Goal: Task Accomplishment & Management: Manage account settings

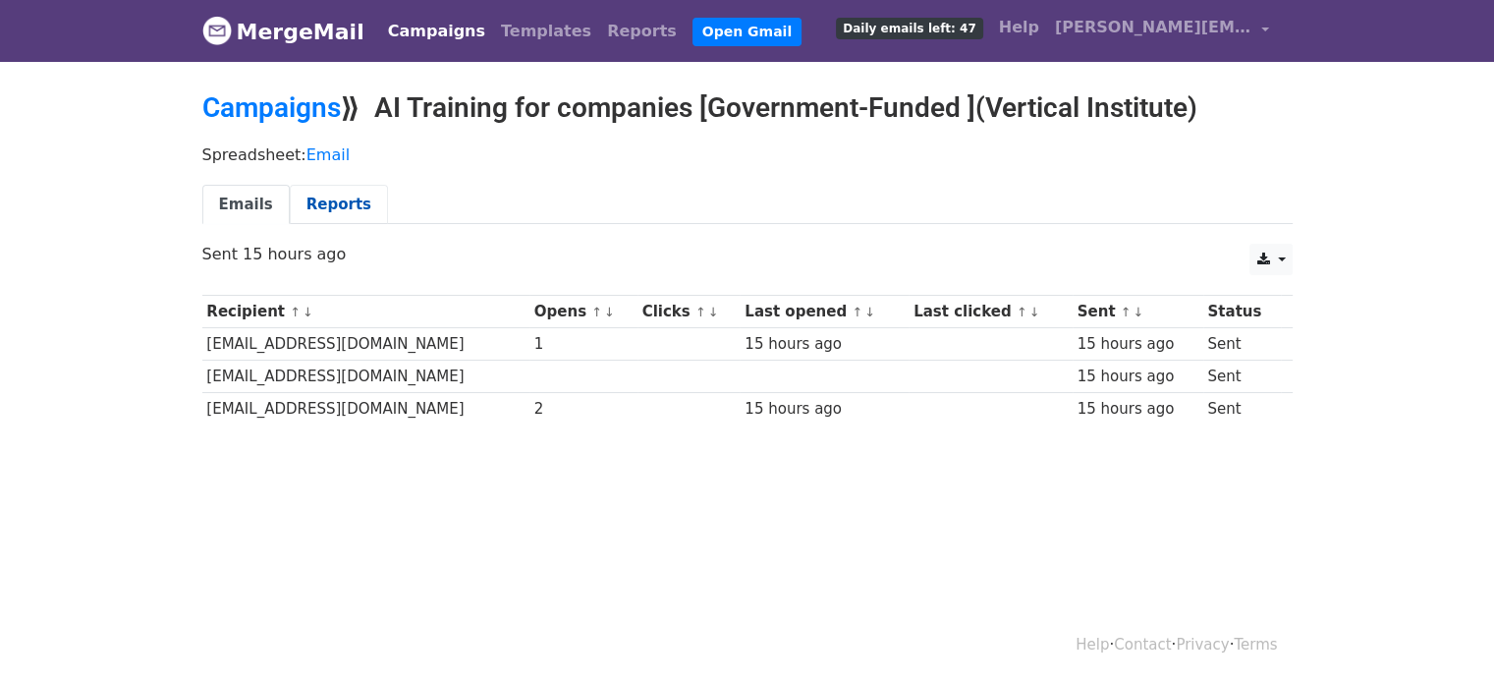
click at [344, 201] on link "Reports" at bounding box center [339, 205] width 98 height 40
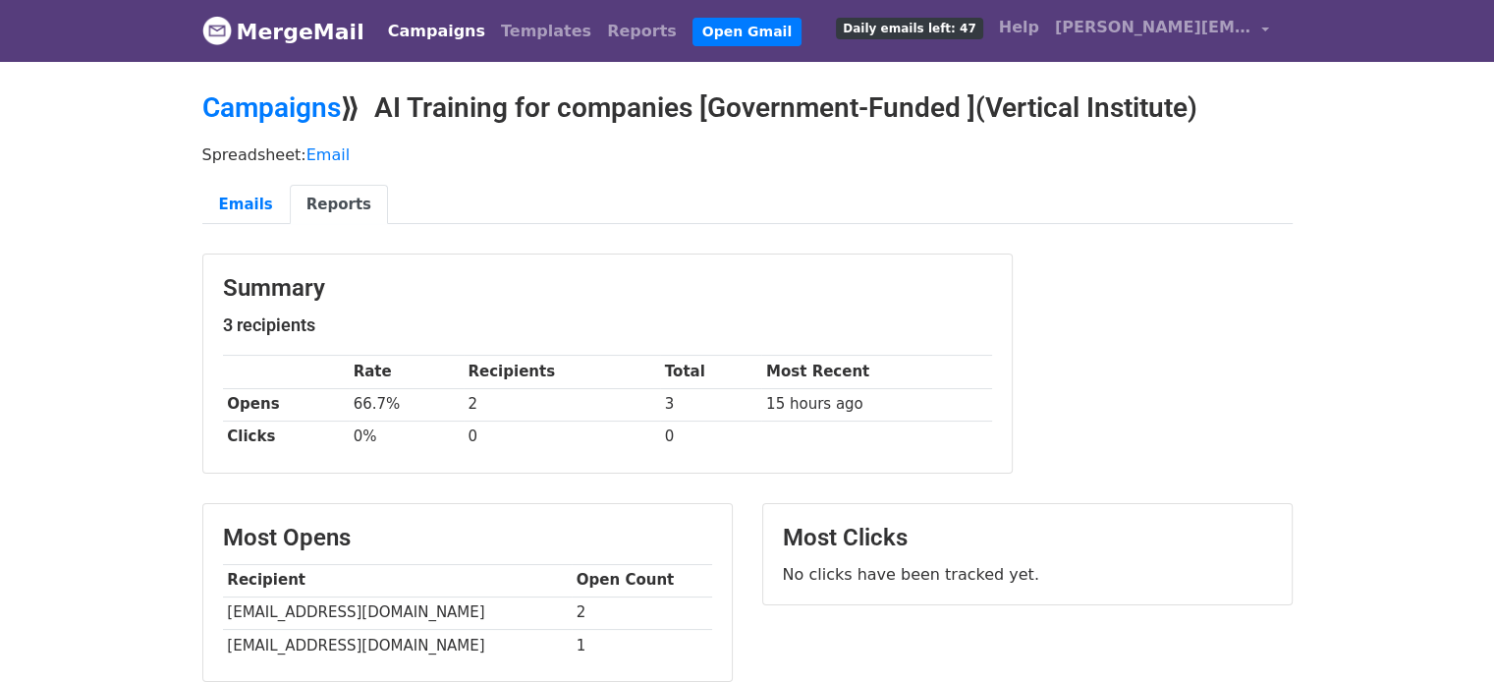
scroll to position [2, 0]
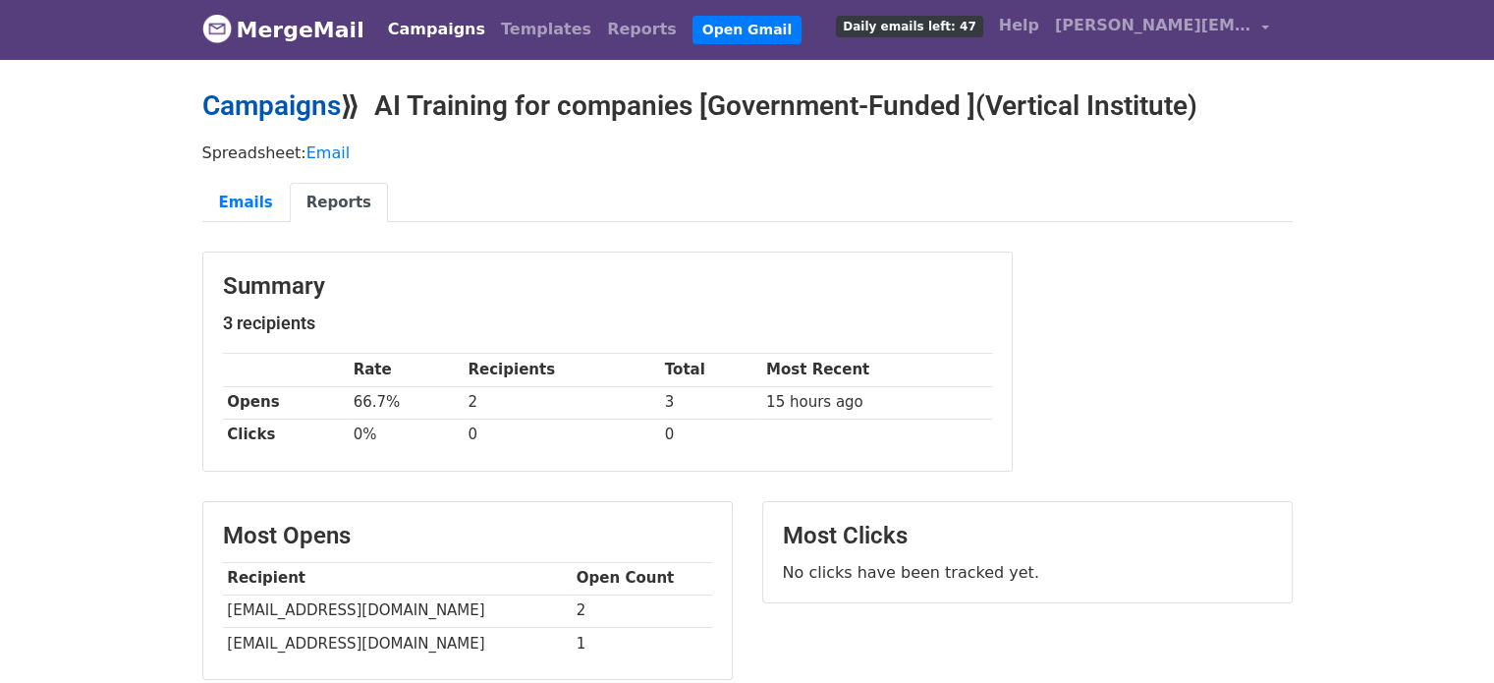
click at [307, 102] on link "Campaigns" at bounding box center [271, 105] width 138 height 32
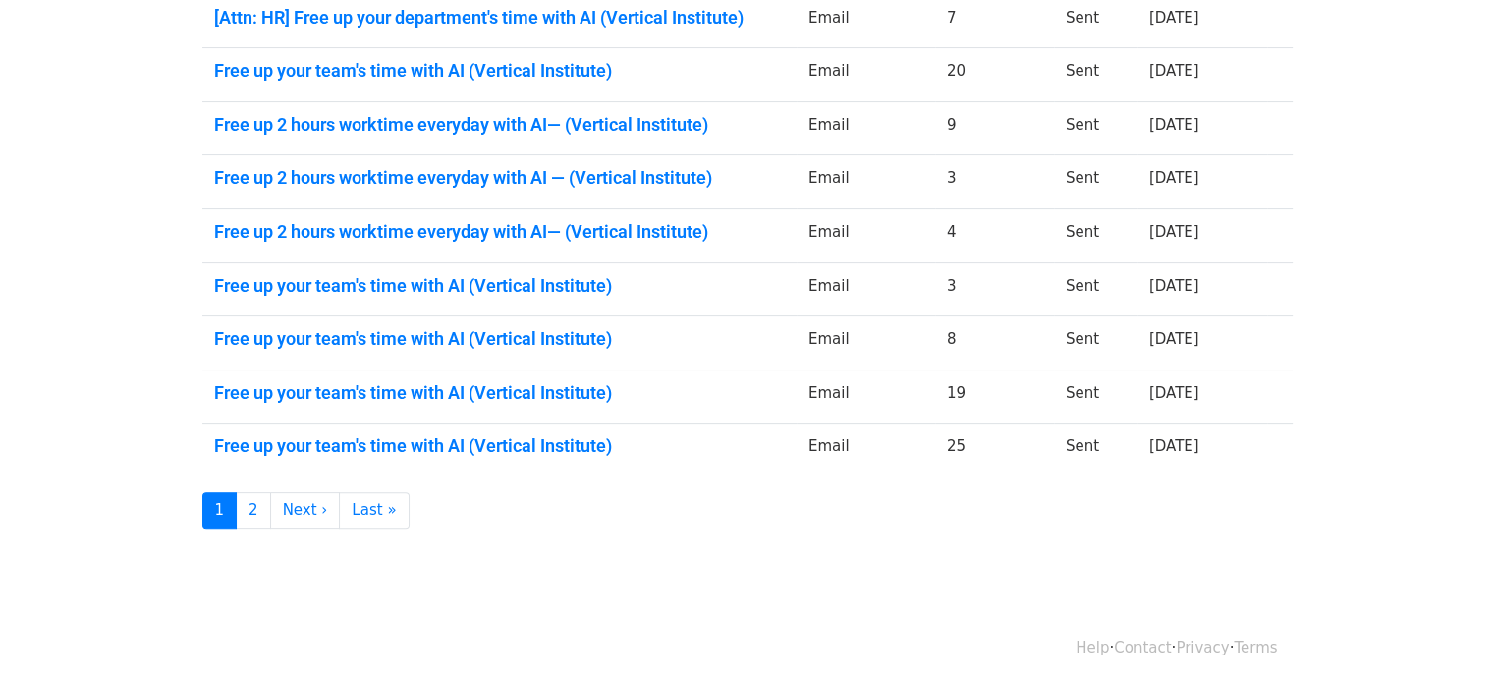
scroll to position [461, 0]
click at [234, 513] on link "1" at bounding box center [219, 511] width 35 height 36
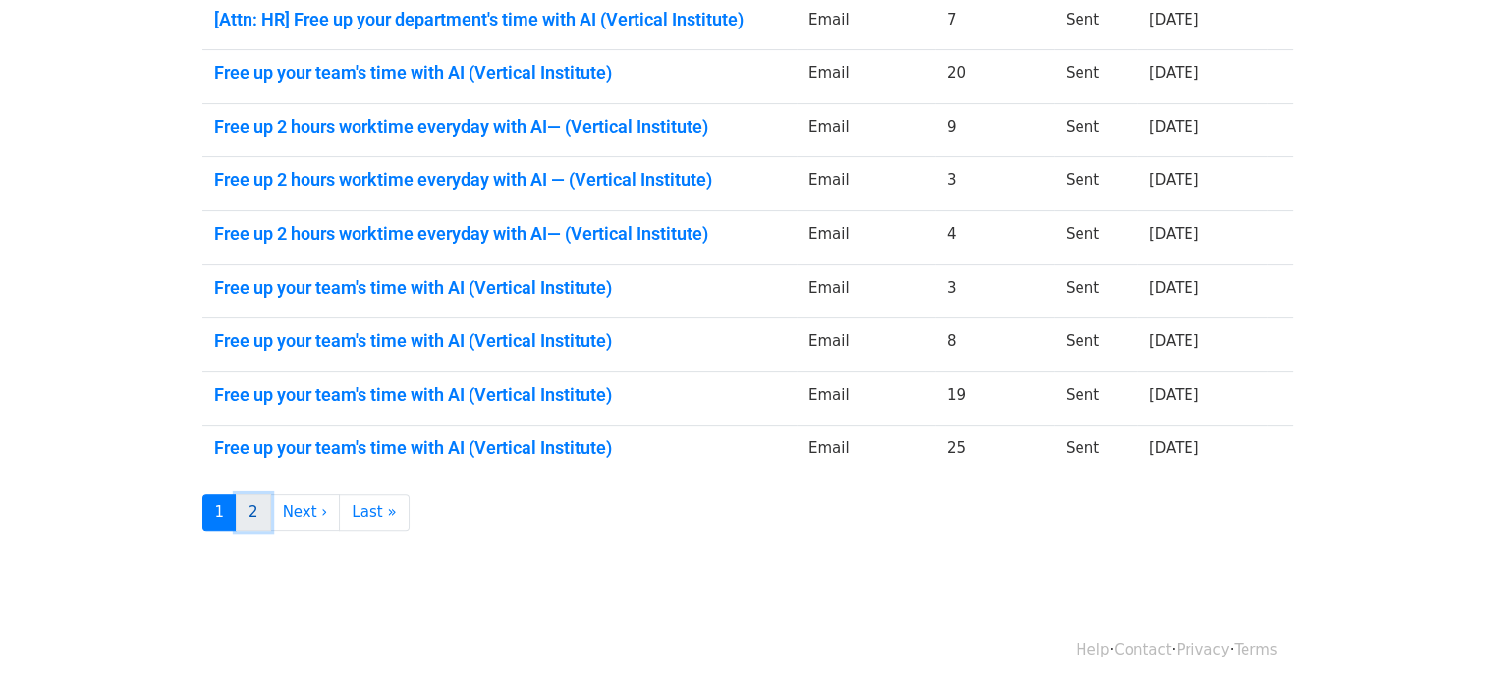
click at [244, 500] on link "2" at bounding box center [253, 512] width 35 height 36
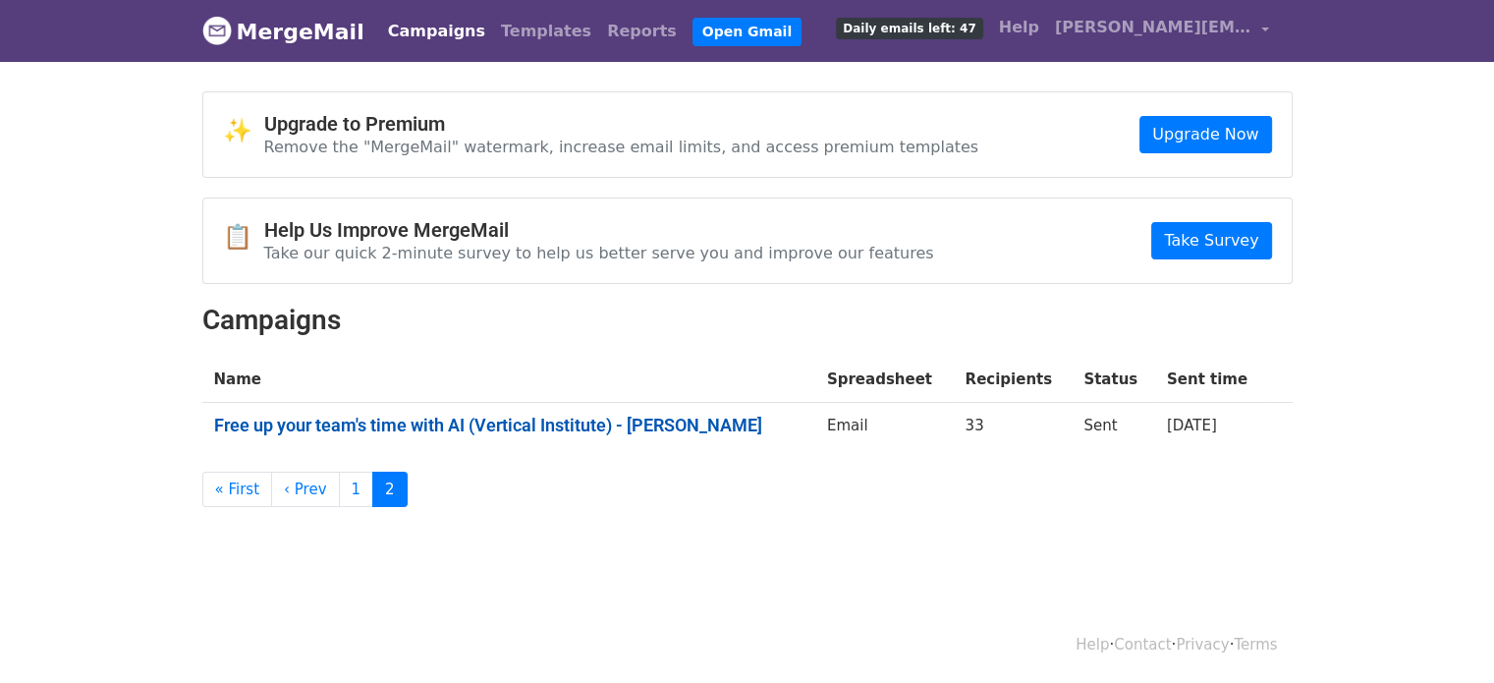
click at [350, 430] on link "Free up your team's time with AI (Vertical Institute) - [PERSON_NAME]" at bounding box center [508, 425] width 589 height 22
click at [350, 483] on link "1" at bounding box center [356, 489] width 35 height 36
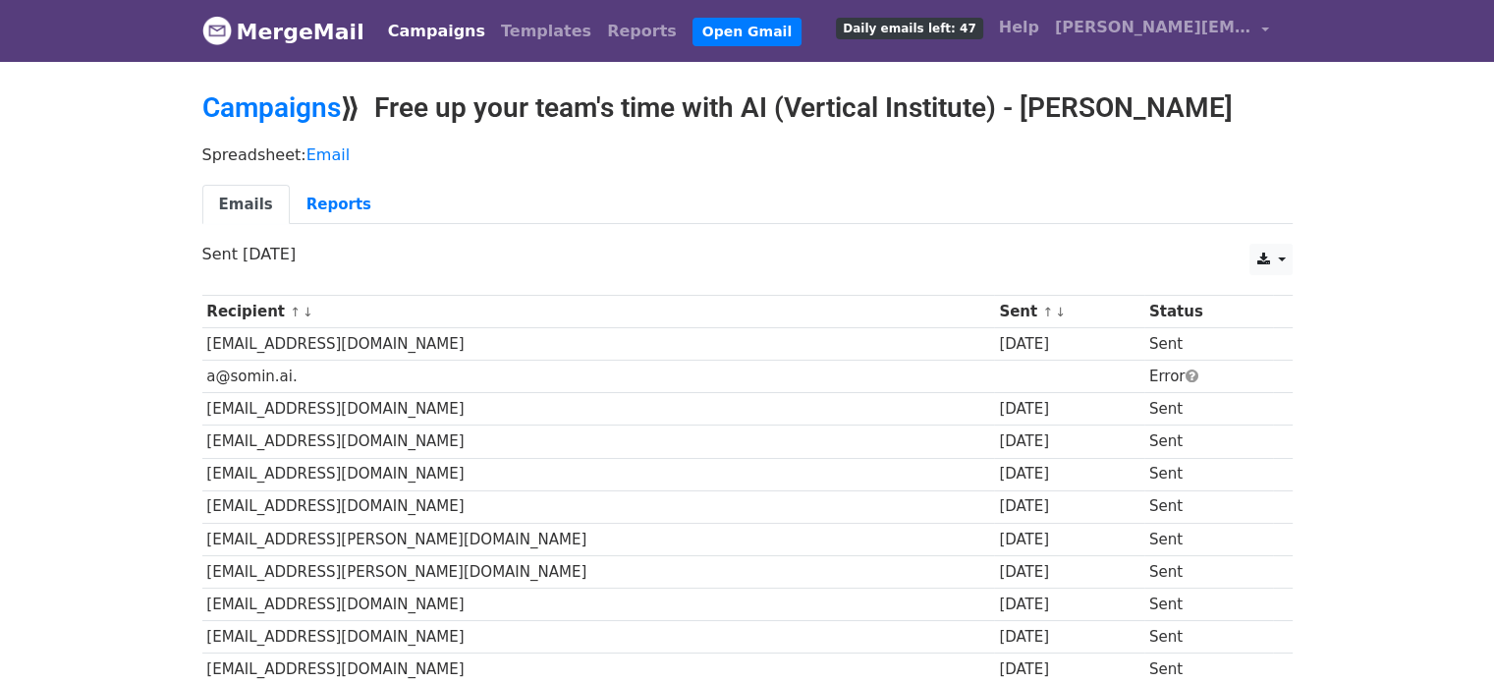
click at [257, 203] on link "Emails" at bounding box center [245, 205] width 87 height 40
click at [315, 200] on link "Reports" at bounding box center [339, 205] width 98 height 40
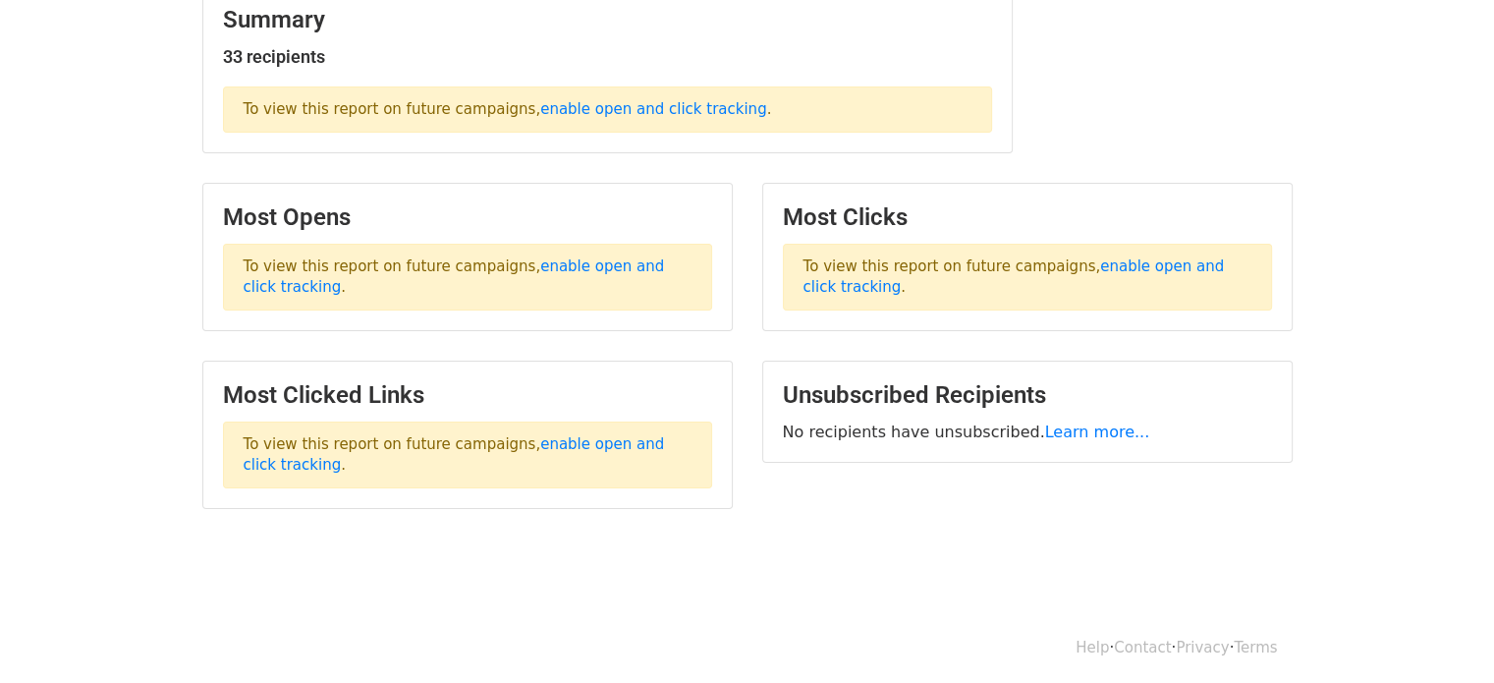
scroll to position [232, 0]
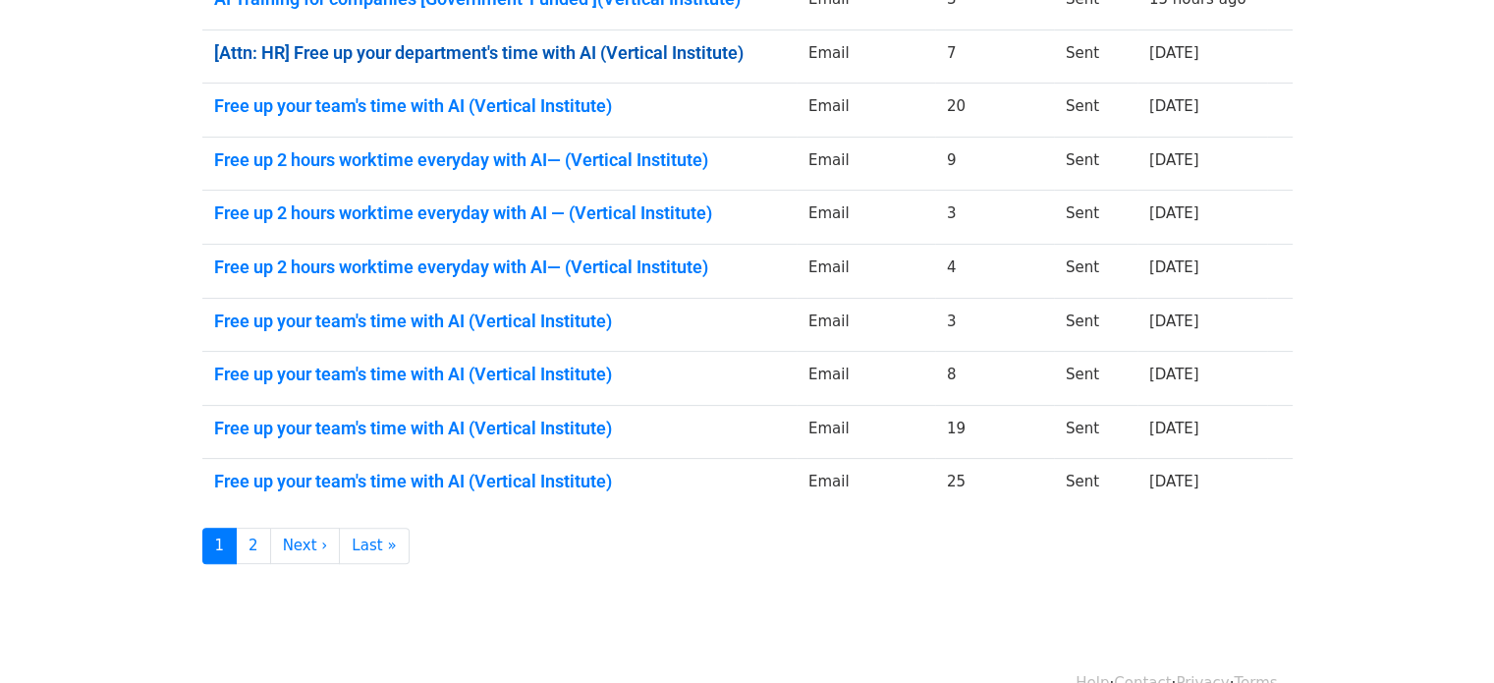
scroll to position [436, 0]
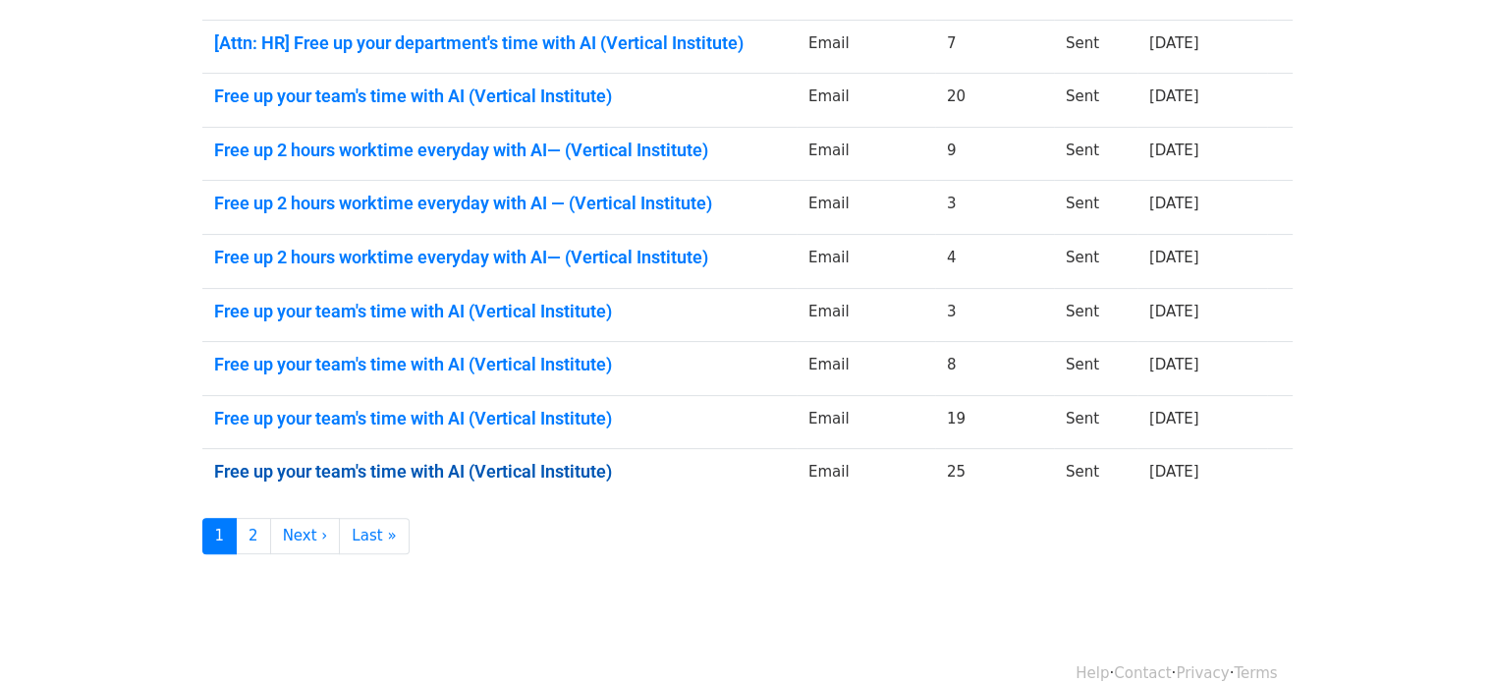
click at [361, 462] on link "Free up your team's time with AI (Vertical Institute)" at bounding box center [499, 472] width 571 height 22
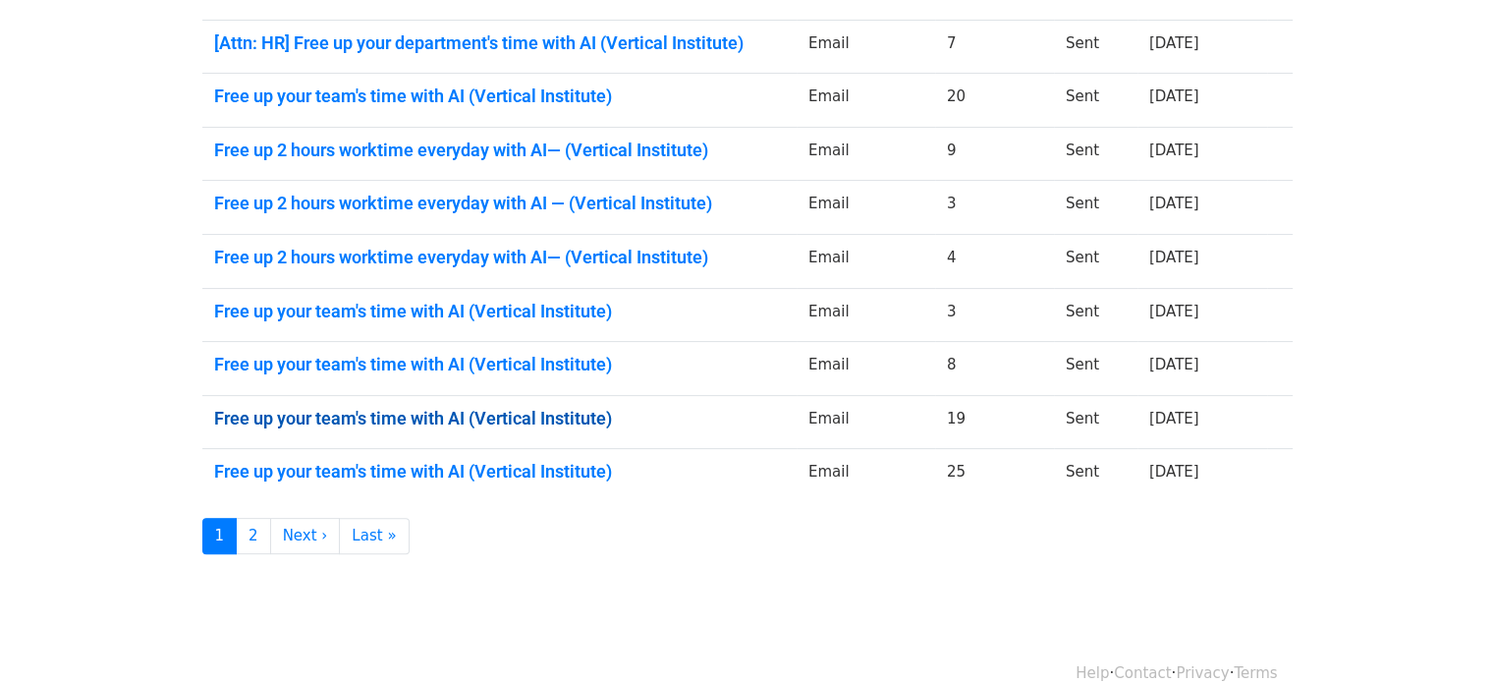
click at [352, 420] on link "Free up your team's time with AI (Vertical Institute)" at bounding box center [499, 419] width 571 height 22
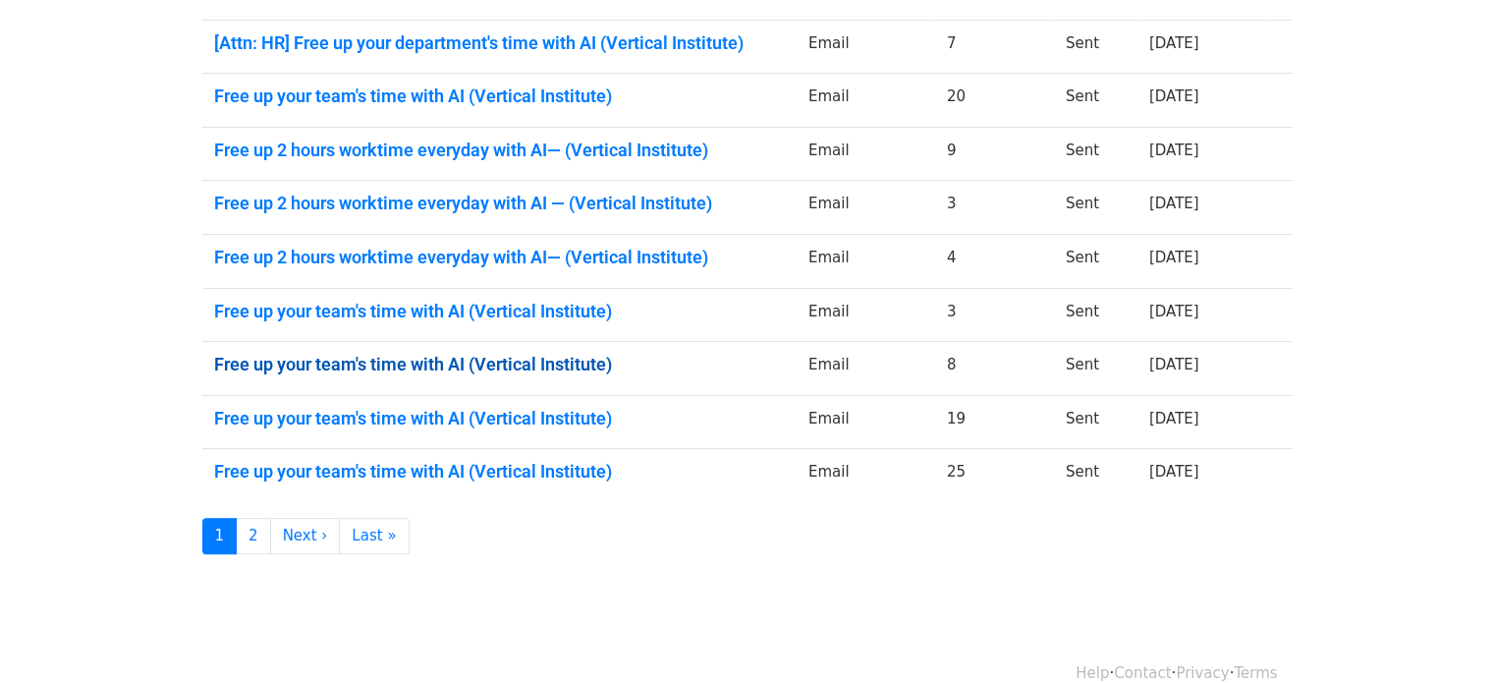
click at [445, 359] on link "Free up your team's time with AI (Vertical Institute)" at bounding box center [499, 365] width 571 height 22
click at [506, 150] on link "Free up 2 hours worktime everyday with AI— (Vertical Institute)" at bounding box center [499, 150] width 571 height 22
click at [445, 93] on link "Free up your team's time with AI (Vertical Institute)" at bounding box center [499, 96] width 571 height 22
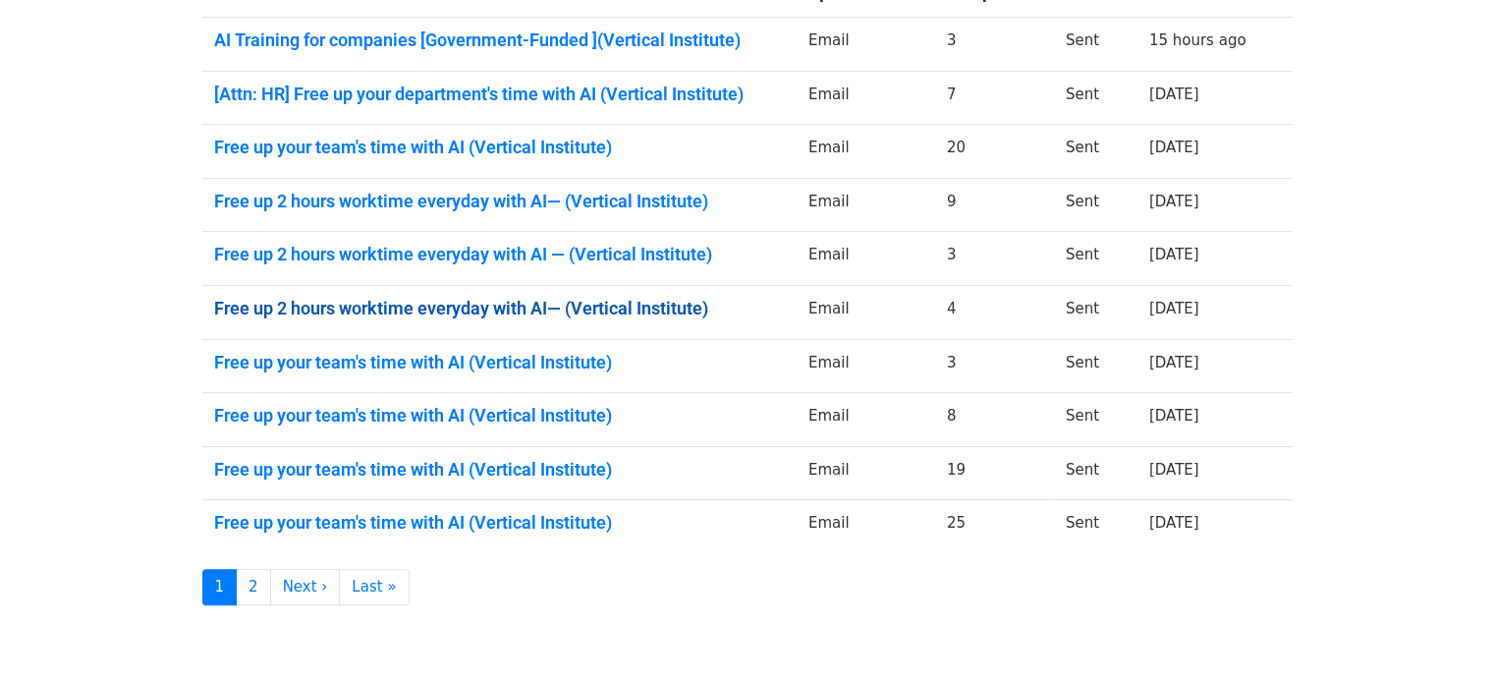
scroll to position [346, 0]
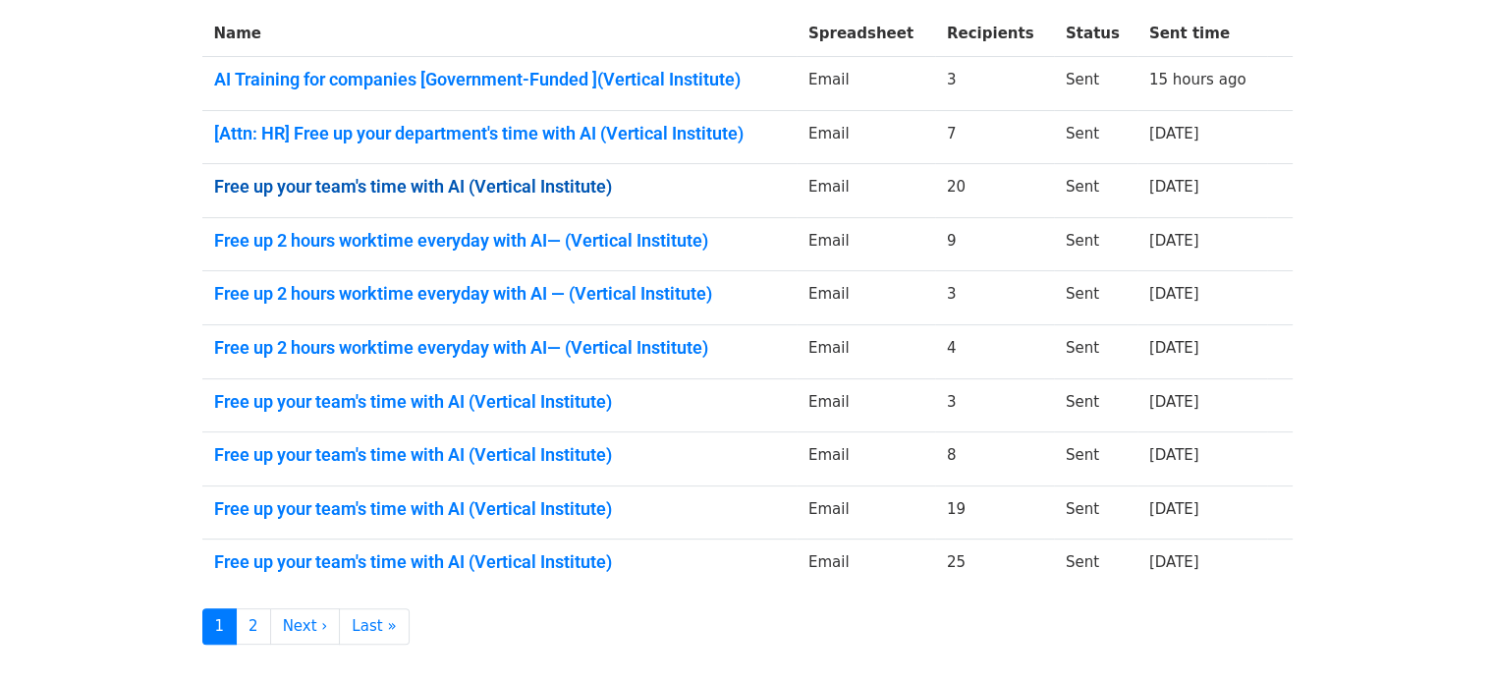
click at [411, 192] on link "Free up your team's time with AI (Vertical Institute)" at bounding box center [499, 187] width 571 height 22
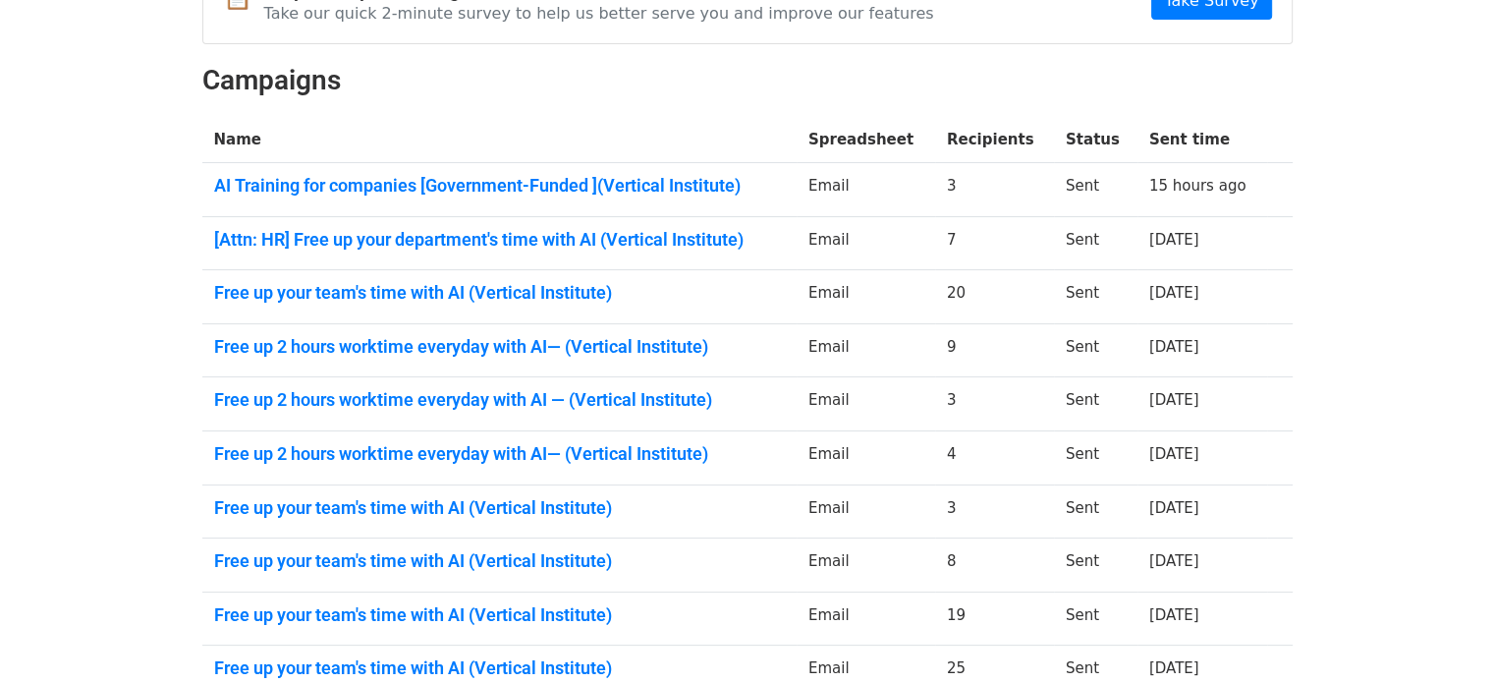
scroll to position [228, 0]
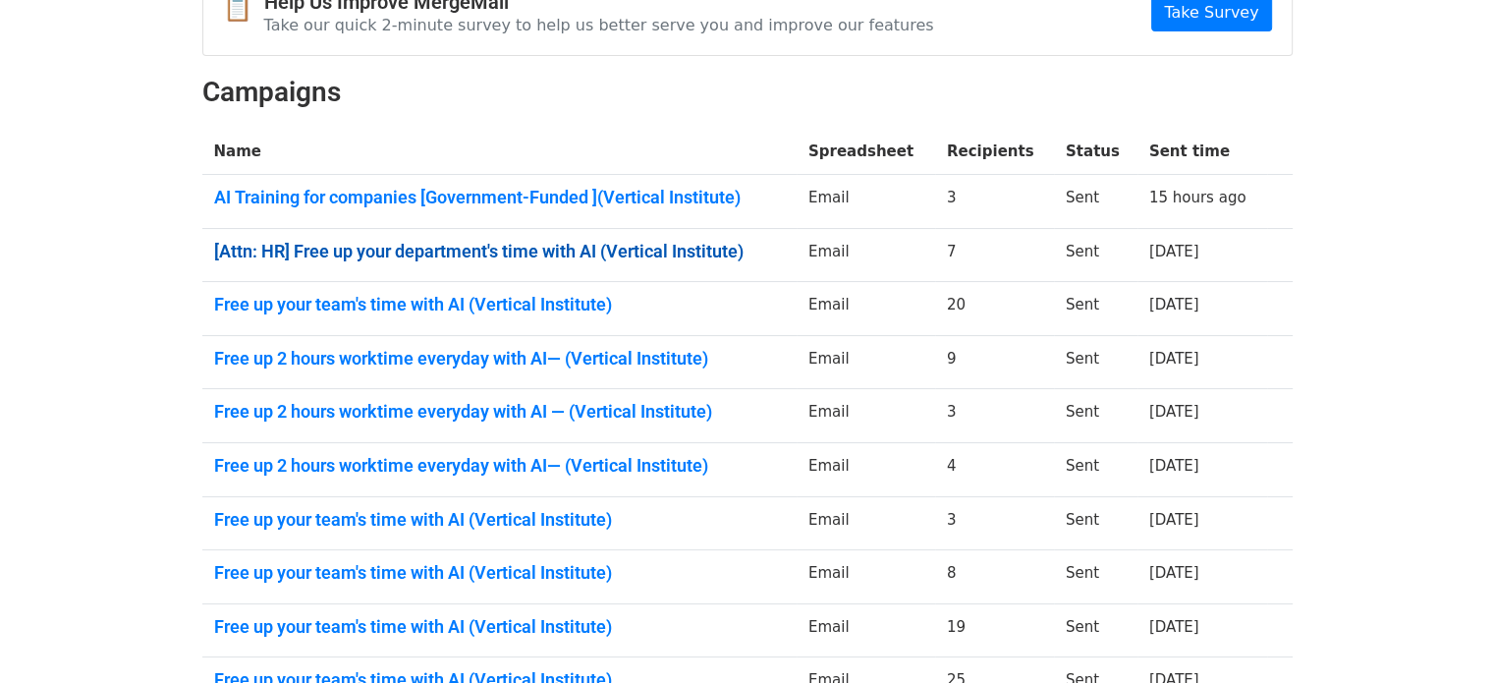
click at [344, 244] on link "[Attn: HR] Free up your department's time with AI (Vertical Institute)" at bounding box center [499, 252] width 571 height 22
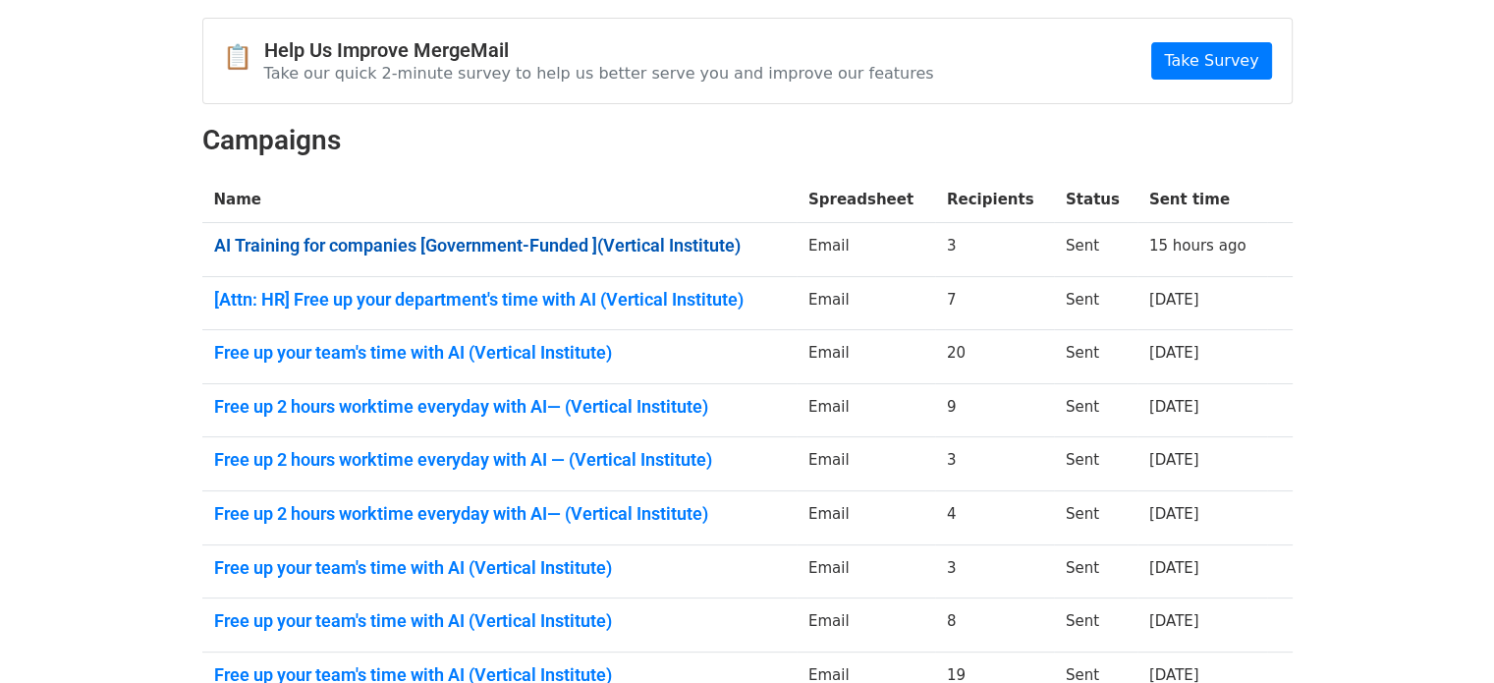
scroll to position [179, 0]
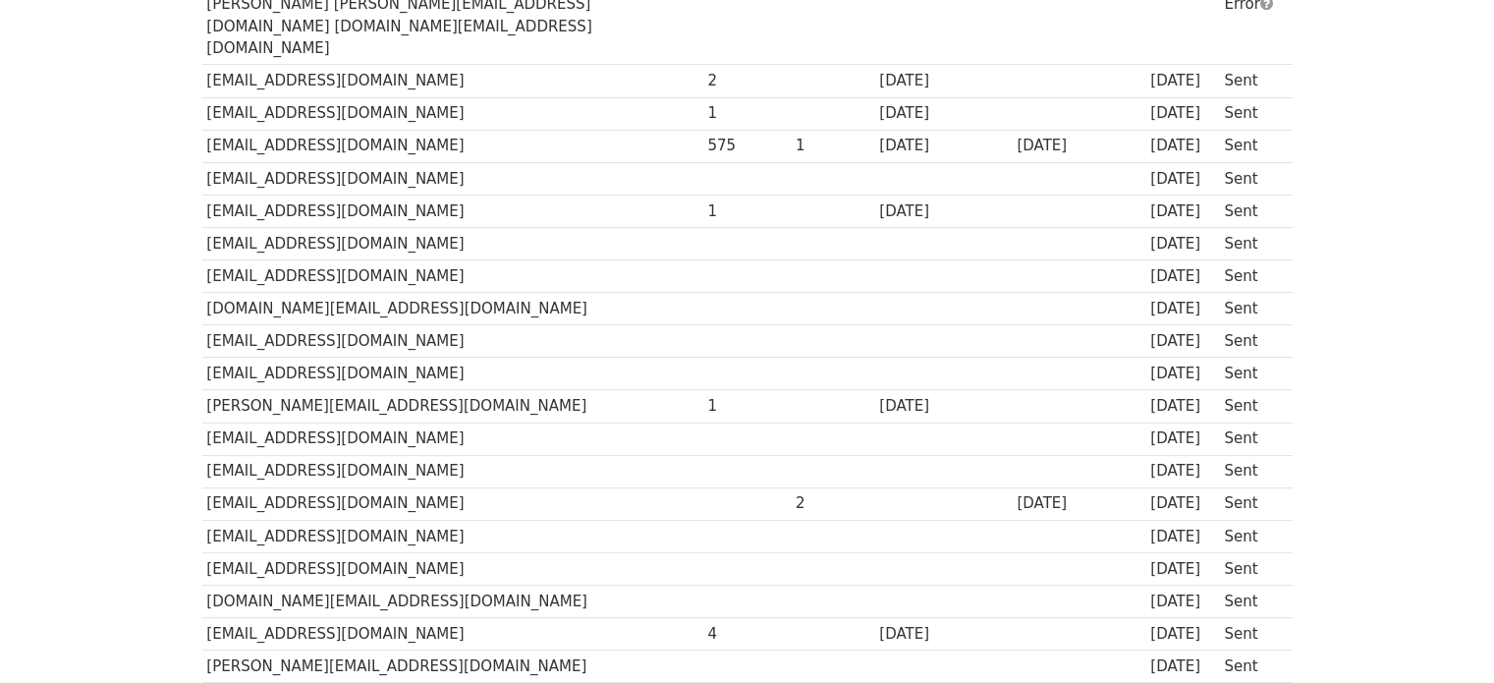
scroll to position [452, 0]
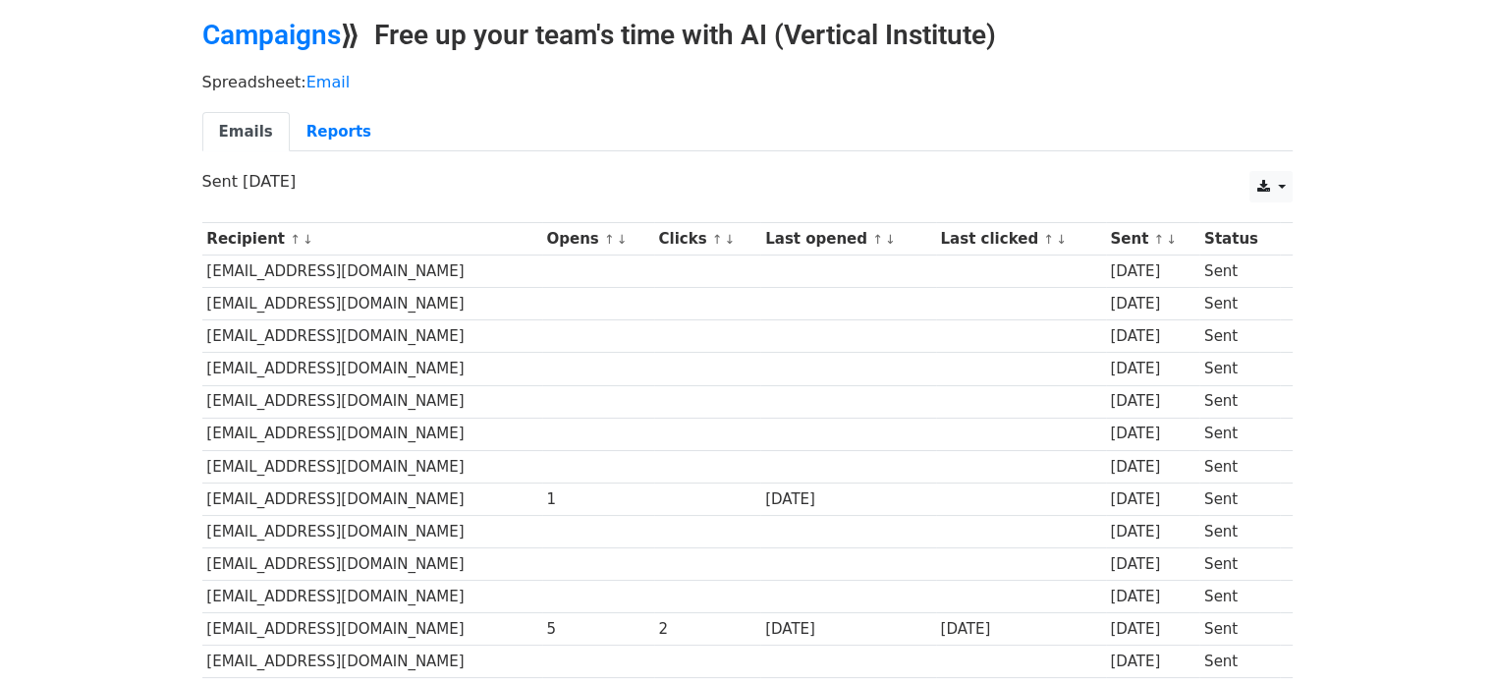
scroll to position [431, 0]
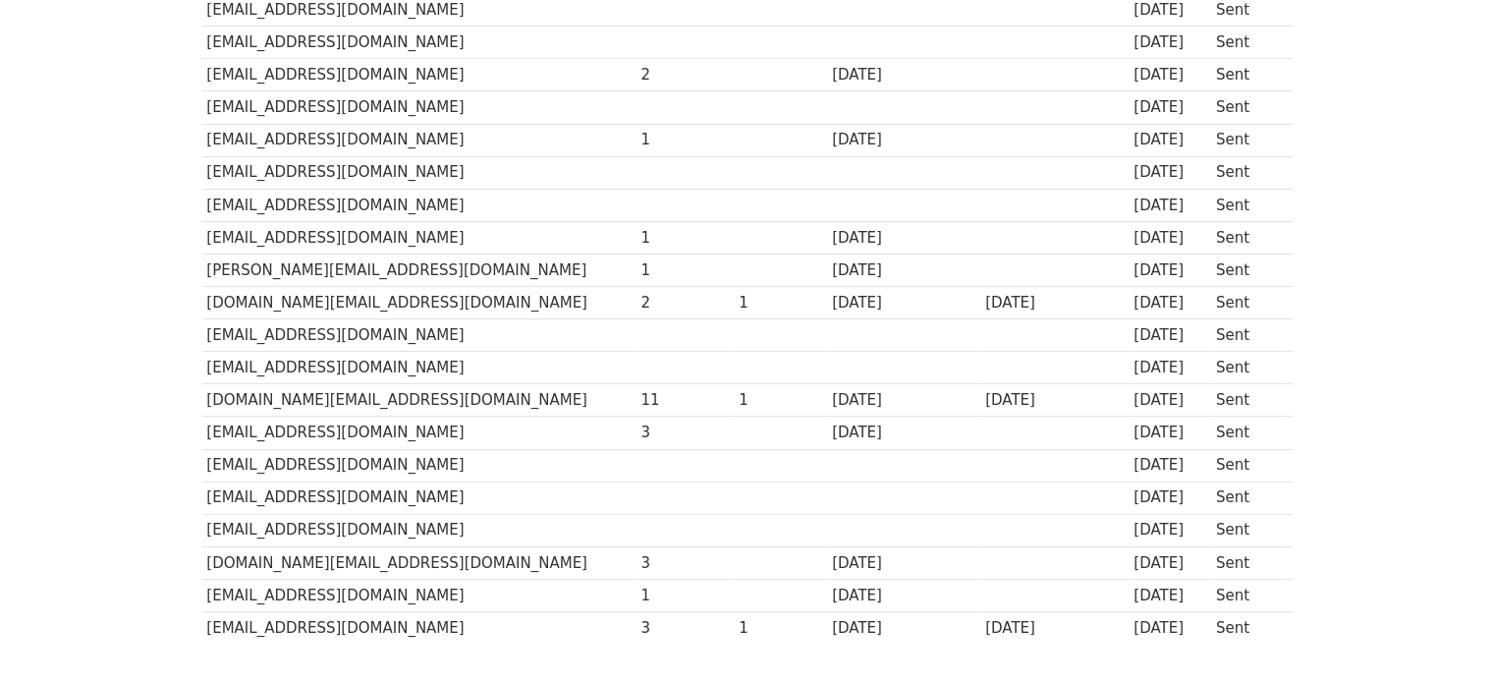
scroll to position [341, 0]
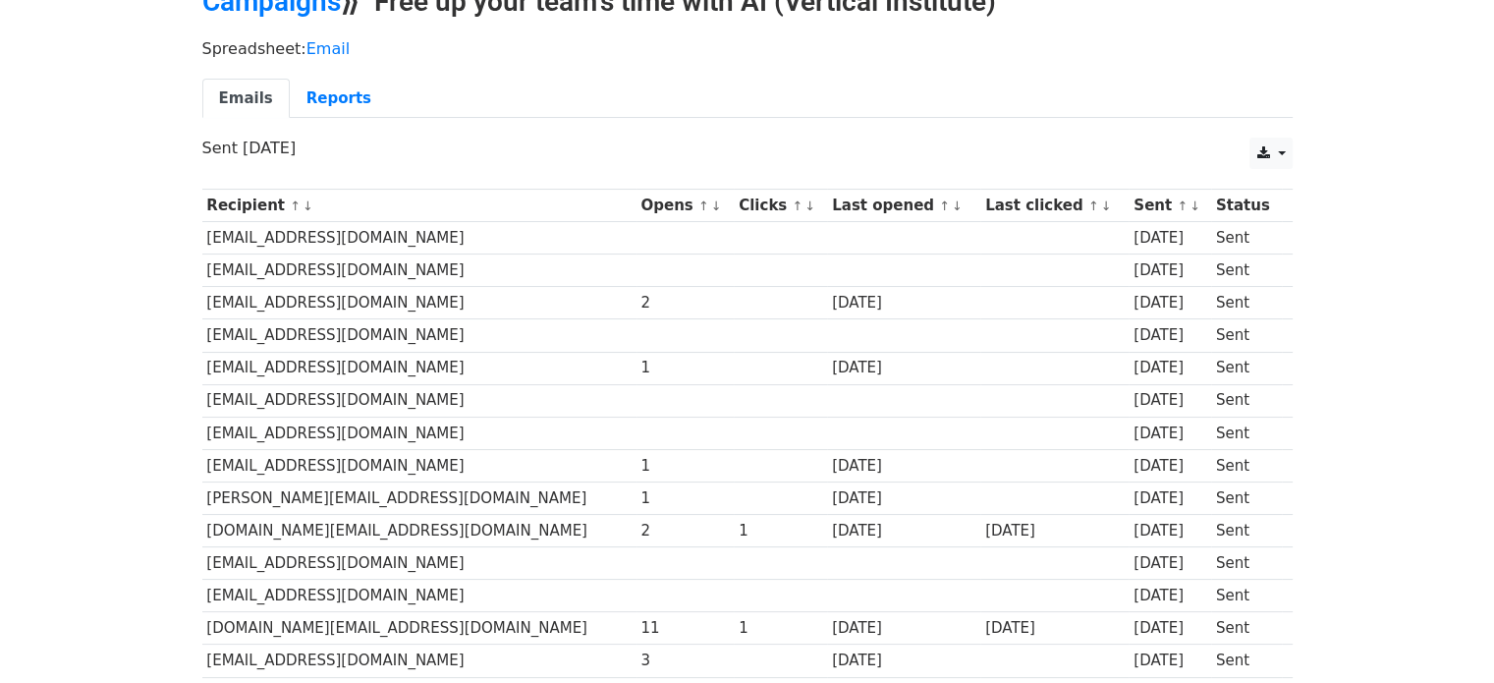
scroll to position [102, 0]
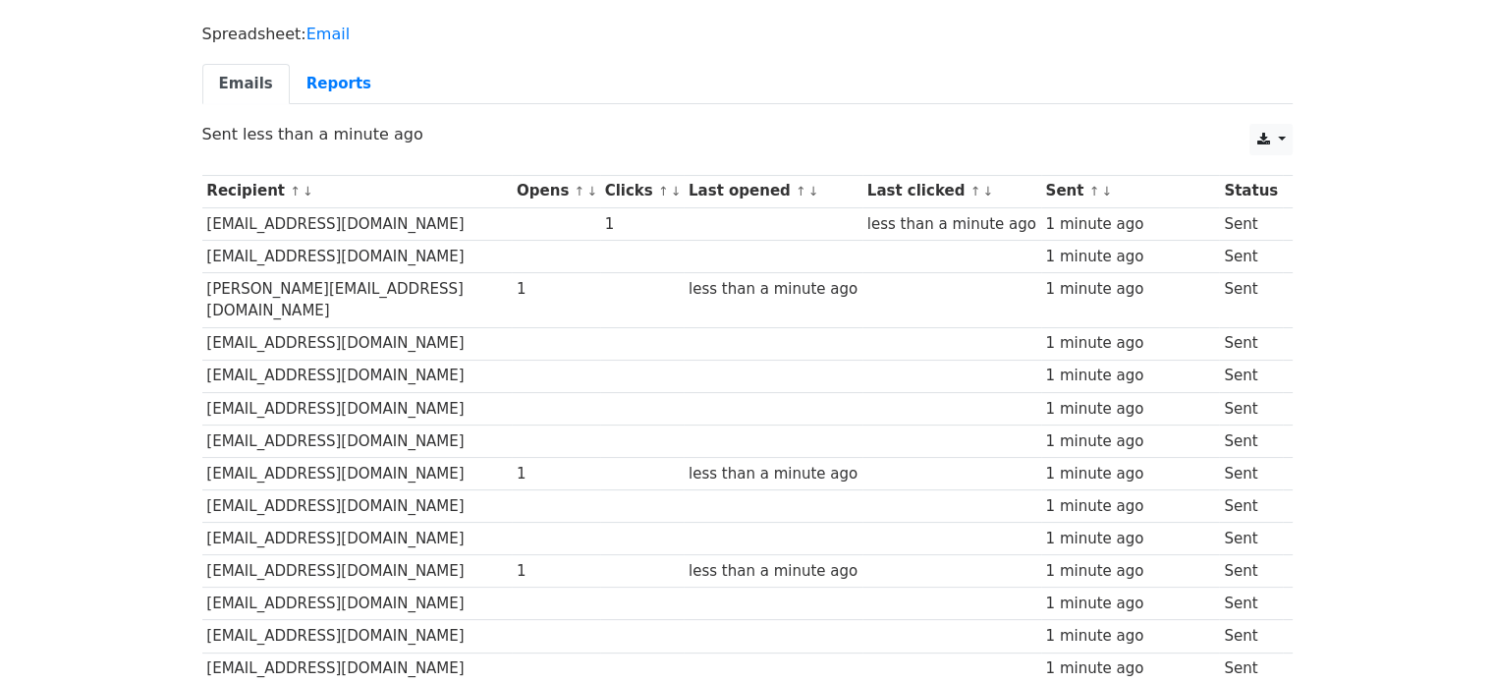
scroll to position [149, 0]
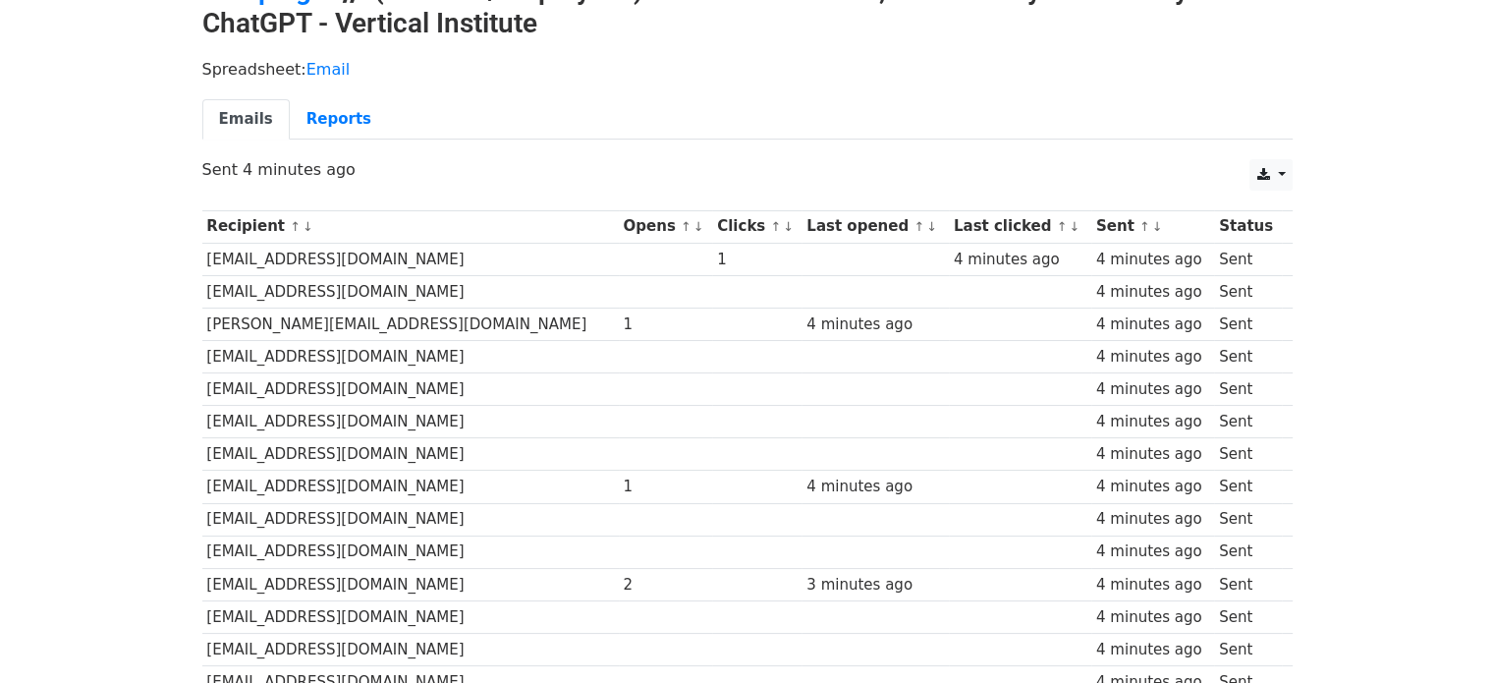
scroll to position [118, 0]
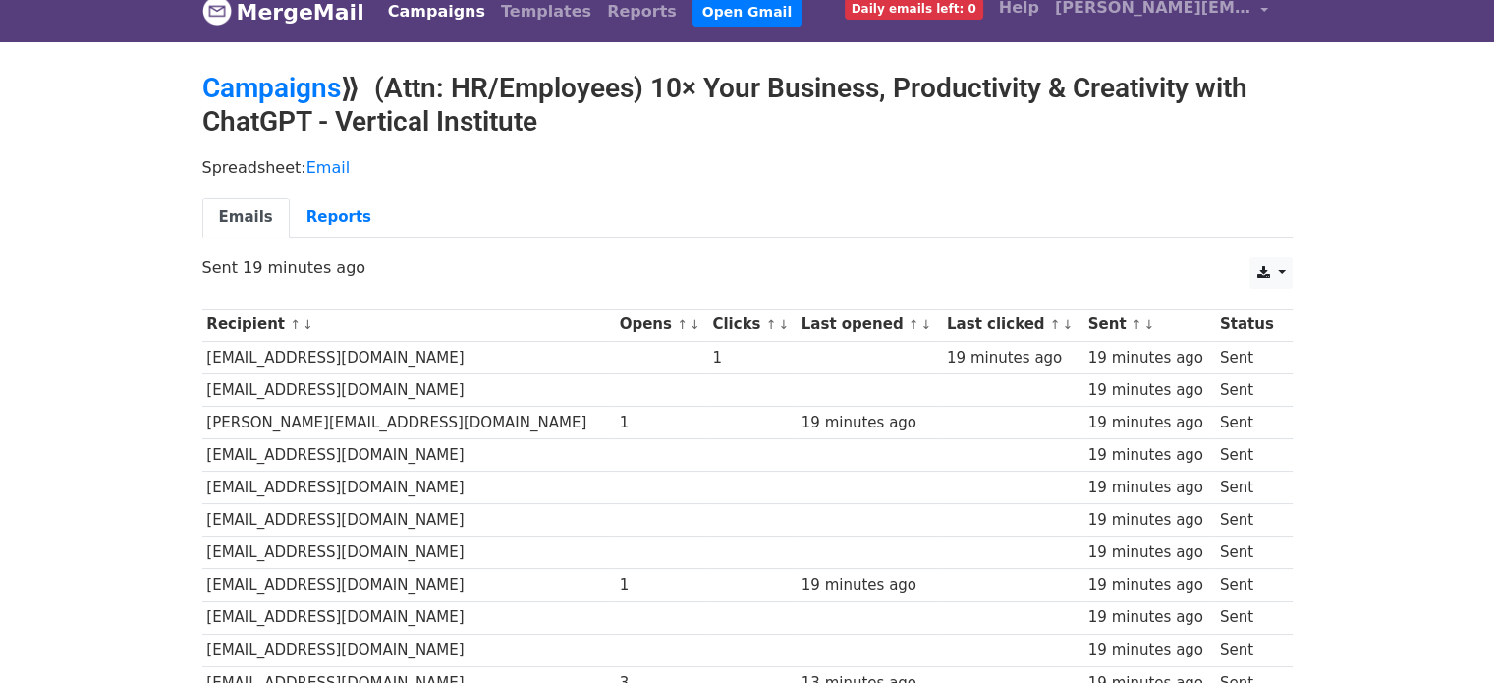
scroll to position [18, 0]
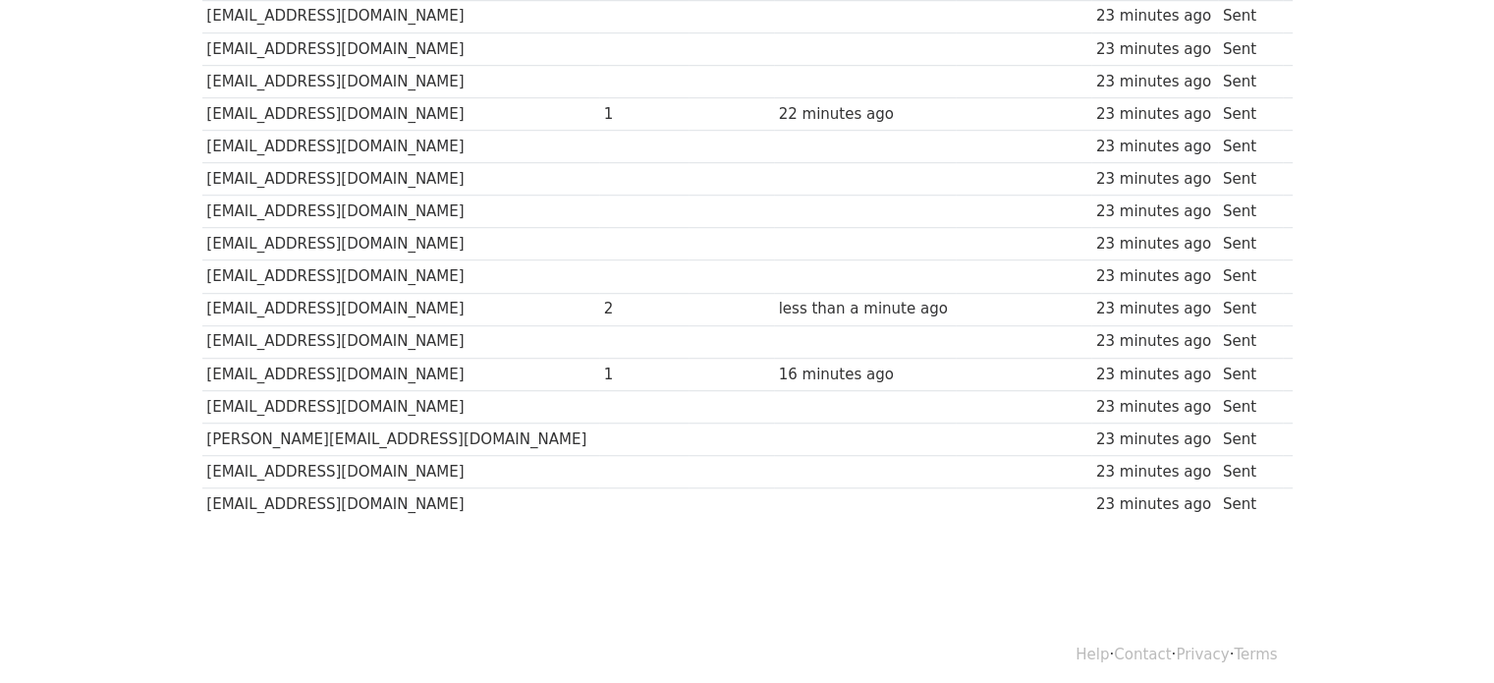
scroll to position [1367, 0]
